Goal: Information Seeking & Learning: Understand process/instructions

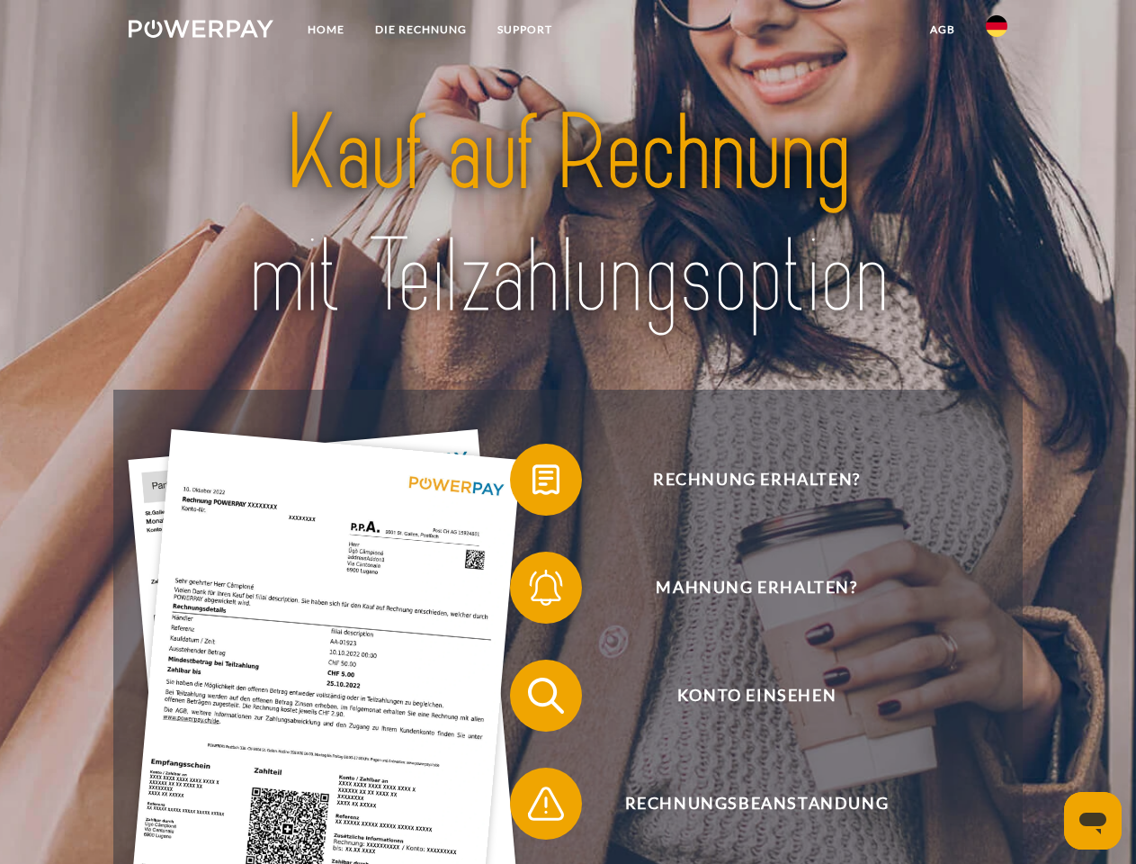
click at [201, 31] on img at bounding box center [201, 29] width 145 height 18
click at [997, 31] on img at bounding box center [997, 26] width 22 height 22
click at [942, 30] on link "agb" at bounding box center [943, 29] width 56 height 32
click at [533, 483] on span at bounding box center [519, 479] width 90 height 90
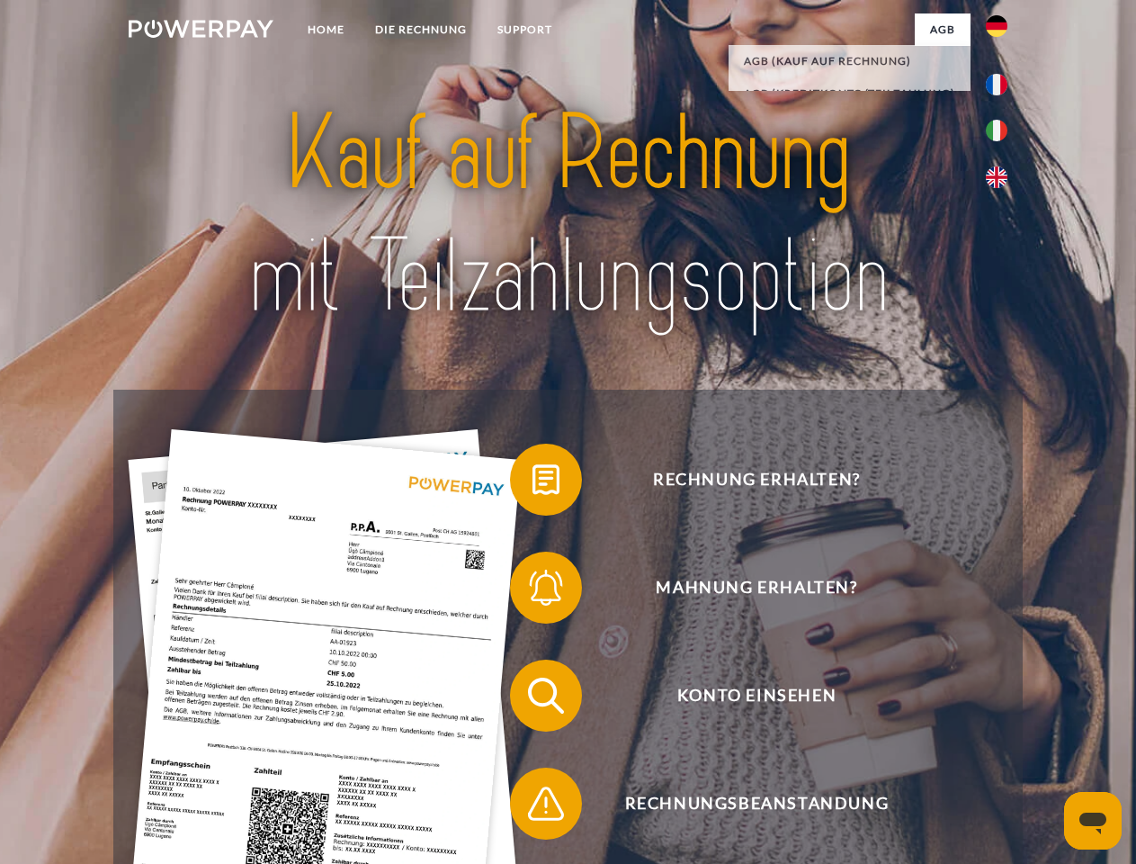
click at [533, 591] on span at bounding box center [519, 587] width 90 height 90
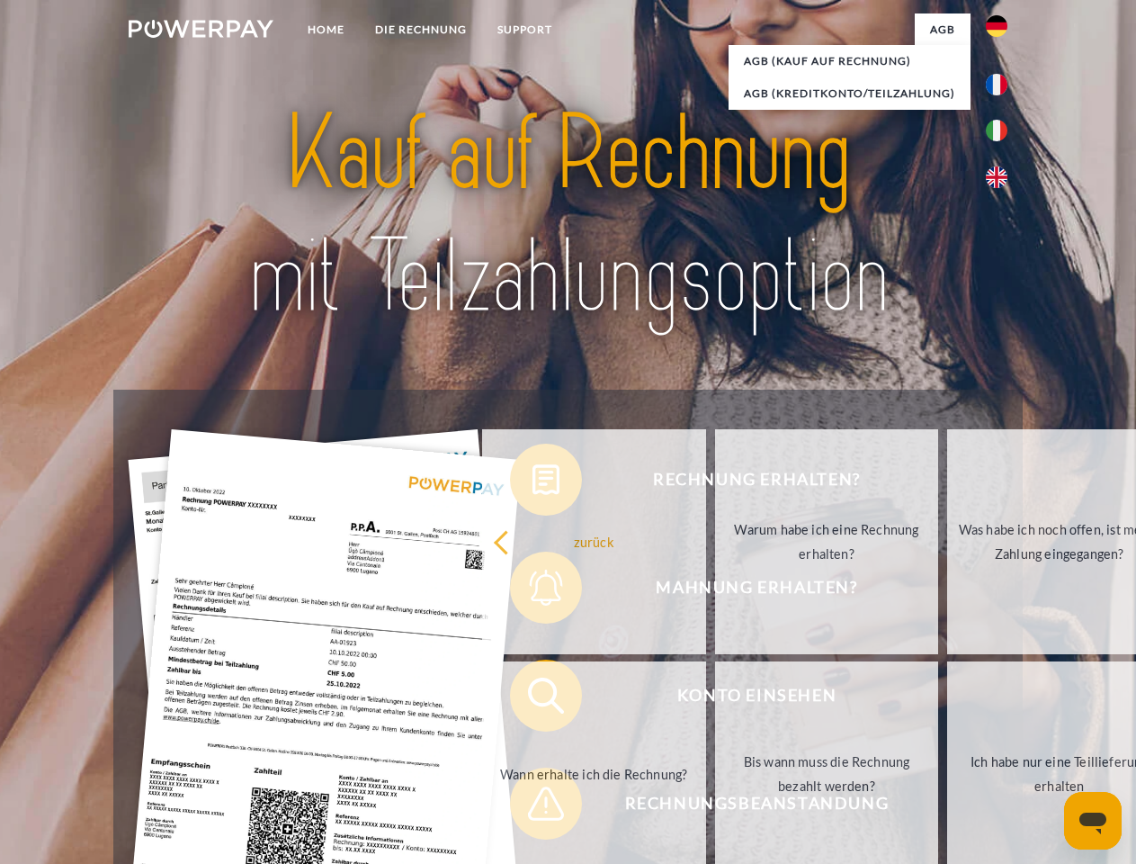
click at [715, 699] on link "Bis wann muss die Rechnung bezahlt werden?" at bounding box center [827, 773] width 224 height 225
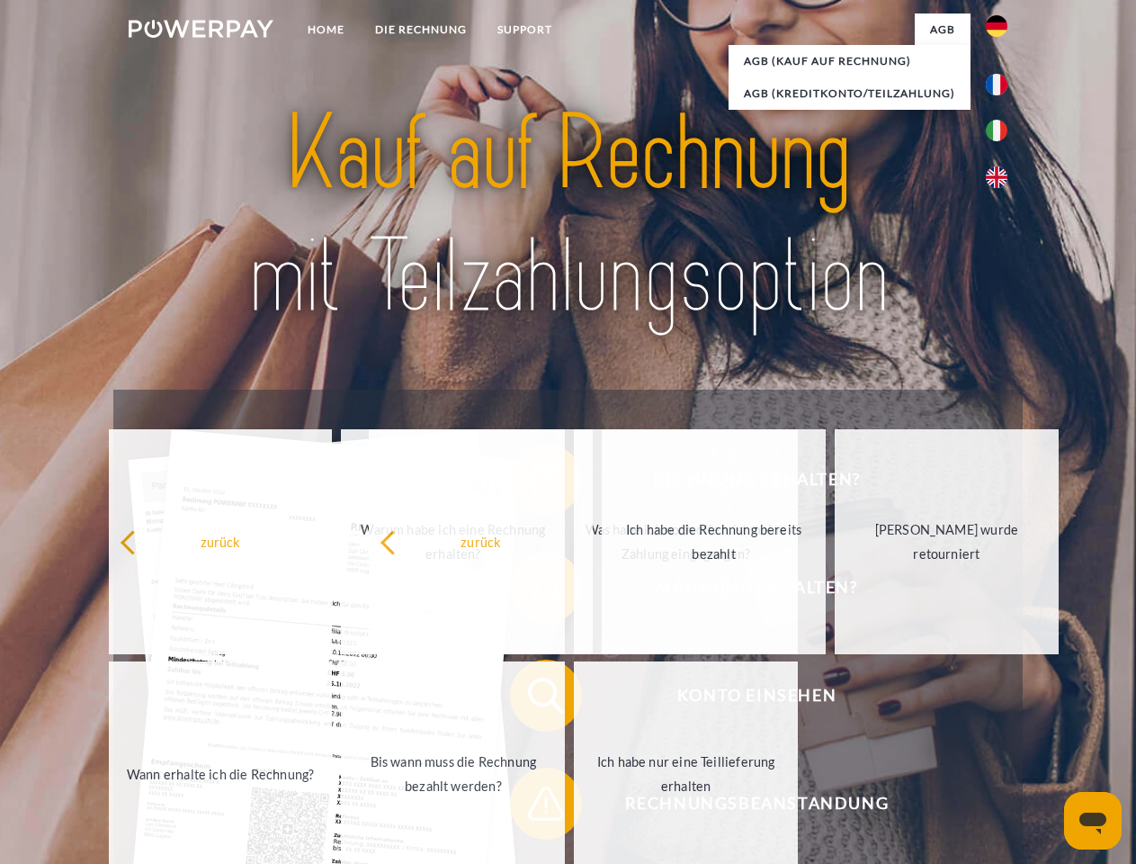
click at [533, 807] on span at bounding box center [519, 803] width 90 height 90
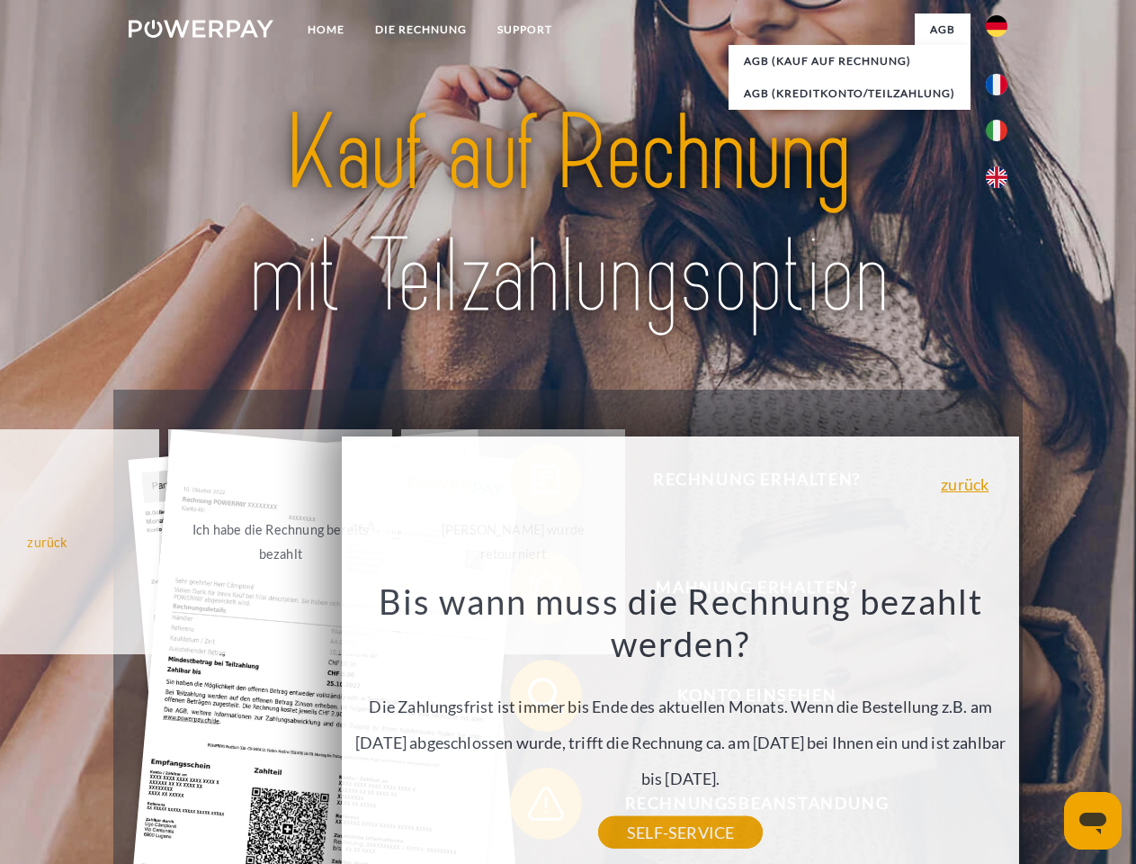
click at [1093, 820] on icon "Messaging-Fenster öffnen" at bounding box center [1092, 823] width 27 height 22
